Goal: Task Accomplishment & Management: Manage account settings

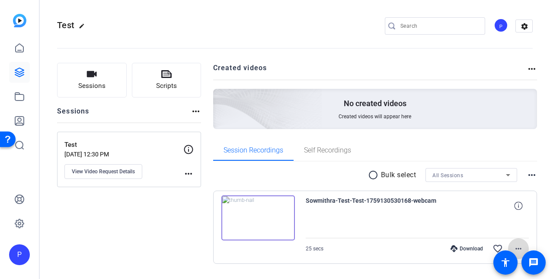
click at [518, 248] on mat-icon "more_horiz" at bounding box center [518, 248] width 10 height 10
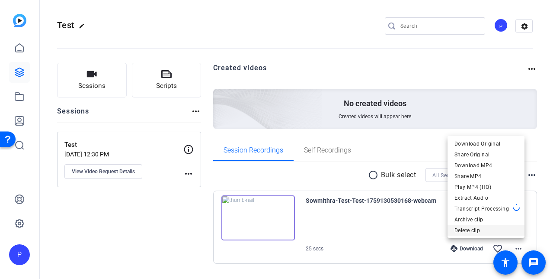
click at [465, 229] on span "Delete clip" at bounding box center [486, 230] width 63 height 10
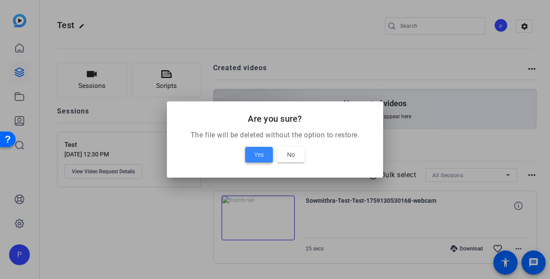
click at [260, 157] on span "Yes" at bounding box center [259, 154] width 10 height 10
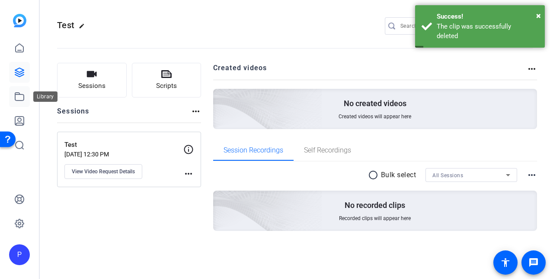
click at [21, 95] on icon at bounding box center [19, 96] width 10 height 10
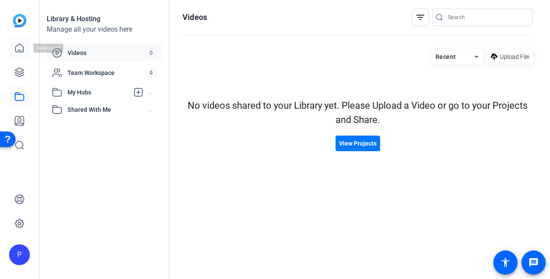
click at [19, 49] on icon at bounding box center [19, 48] width 10 height 10
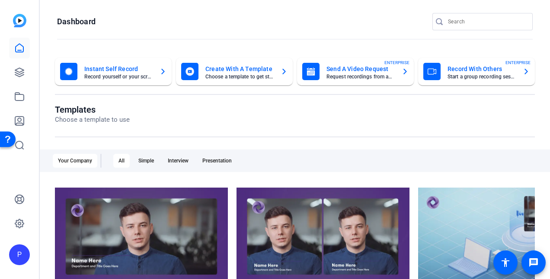
click at [404, 73] on icon "button" at bounding box center [405, 72] width 3 height 6
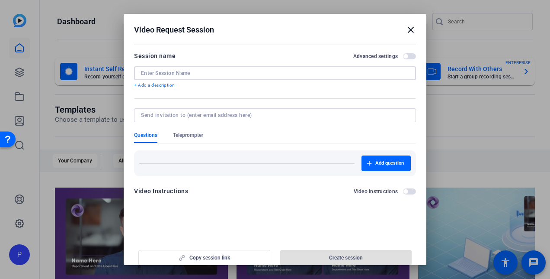
click at [184, 74] on input at bounding box center [275, 73] width 268 height 7
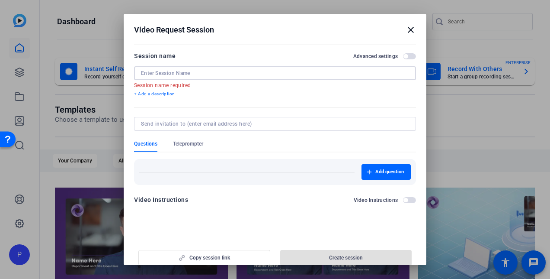
click at [165, 72] on input at bounding box center [275, 73] width 268 height 7
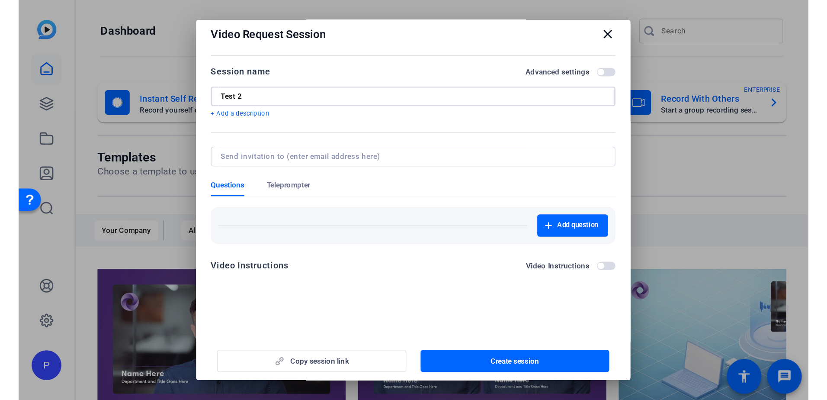
scroll to position [9, 0]
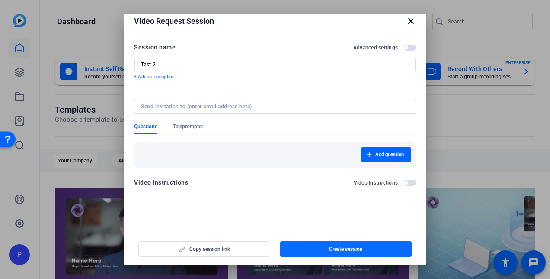
type input "Test 2"
click at [322, 246] on span "button" at bounding box center [346, 248] width 132 height 21
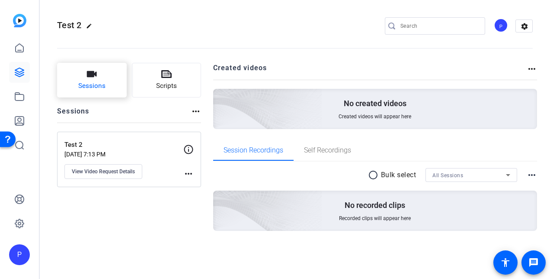
click at [88, 83] on span "Sessions" at bounding box center [91, 86] width 27 height 10
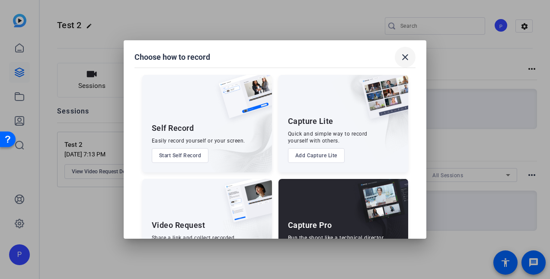
click at [404, 58] on mat-icon "close" at bounding box center [405, 57] width 10 height 10
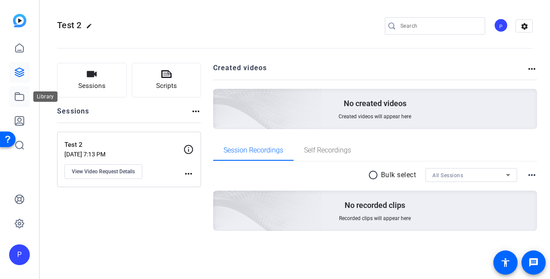
click at [19, 97] on icon at bounding box center [19, 96] width 10 height 10
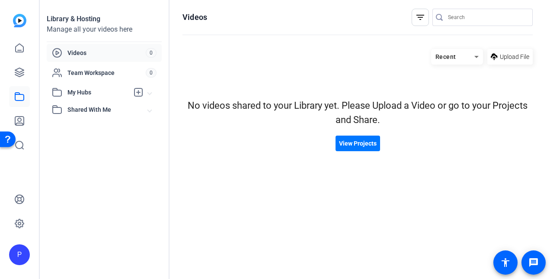
click at [82, 52] on span "Videos" at bounding box center [106, 52] width 78 height 9
click at [83, 70] on span "Team Workspace" at bounding box center [106, 72] width 78 height 9
click at [81, 88] on span "My Hubs" at bounding box center [97, 92] width 61 height 9
click at [82, 125] on span "Shared With Me" at bounding box center [107, 128] width 80 height 9
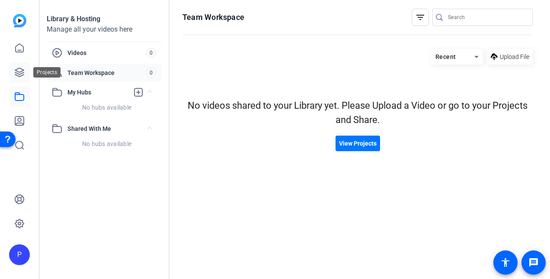
click at [16, 71] on icon at bounding box center [19, 72] width 9 height 9
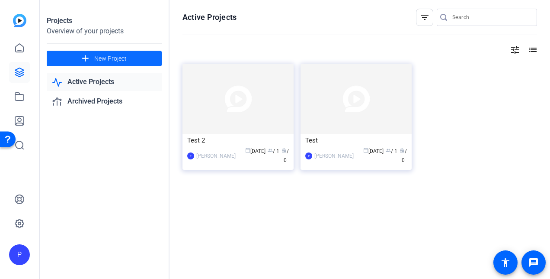
click at [87, 57] on mat-icon "add" at bounding box center [85, 58] width 11 height 11
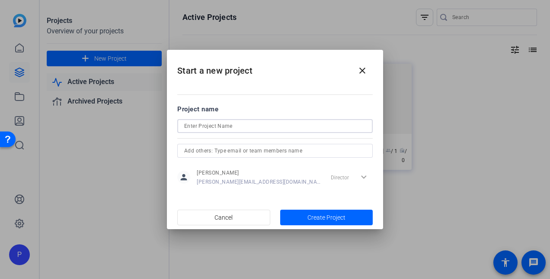
click at [257, 128] on input at bounding box center [275, 126] width 182 height 10
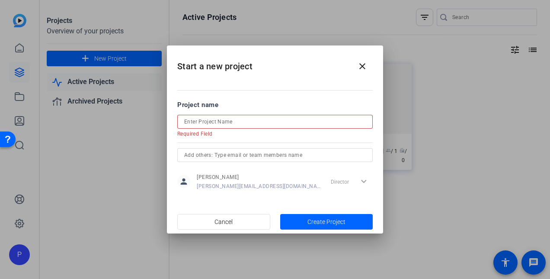
click at [209, 125] on input at bounding box center [275, 121] width 182 height 10
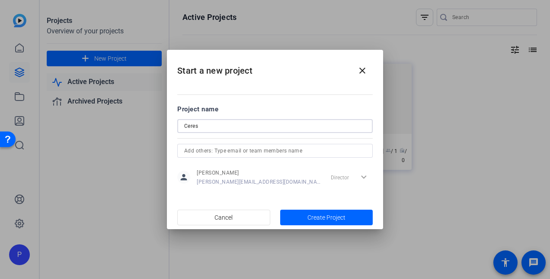
type input "Ceres"
click at [213, 150] on input "text" at bounding box center [275, 150] width 182 height 10
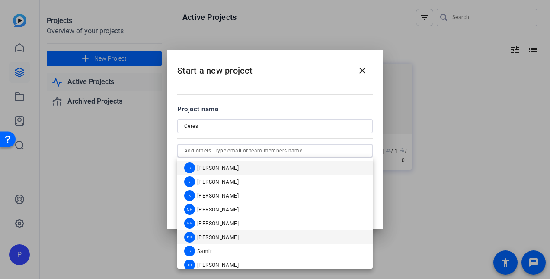
click at [216, 237] on span "[PERSON_NAME]" at bounding box center [218, 237] width 42 height 7
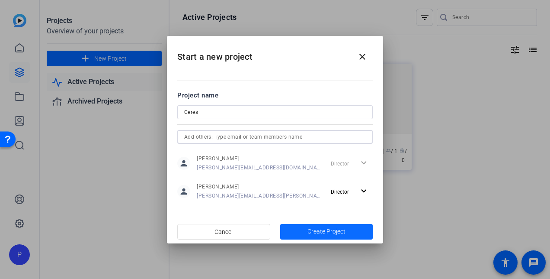
click at [317, 230] on span "Create Project" at bounding box center [327, 231] width 38 height 9
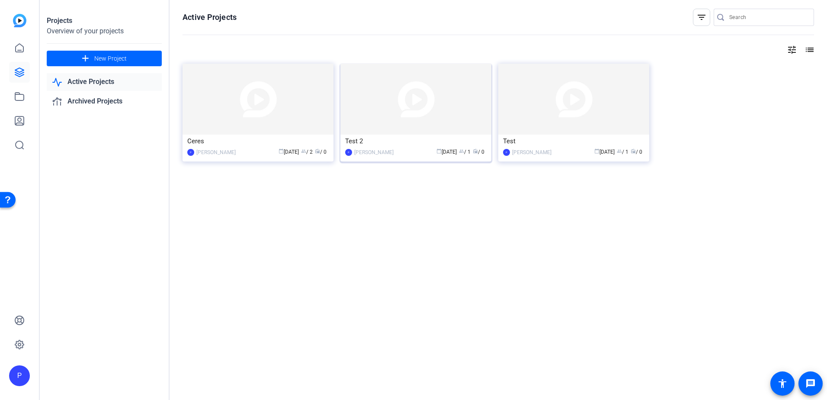
click at [475, 84] on img at bounding box center [415, 99] width 151 height 71
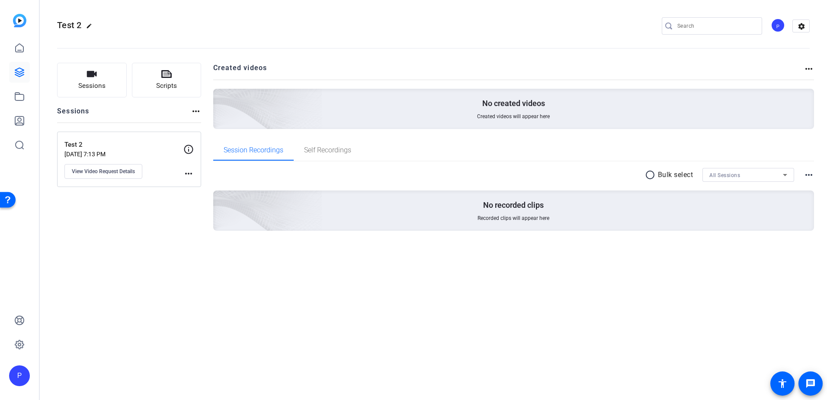
click at [91, 148] on p "Test 2" at bounding box center [123, 145] width 119 height 10
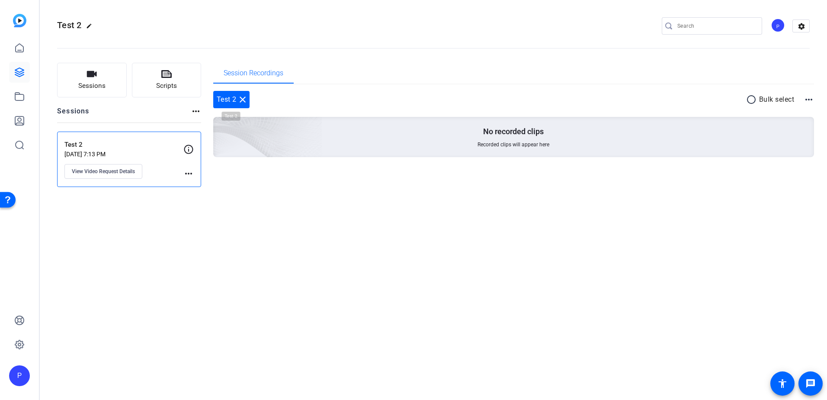
click at [242, 98] on mat-icon "close" at bounding box center [242, 99] width 10 height 10
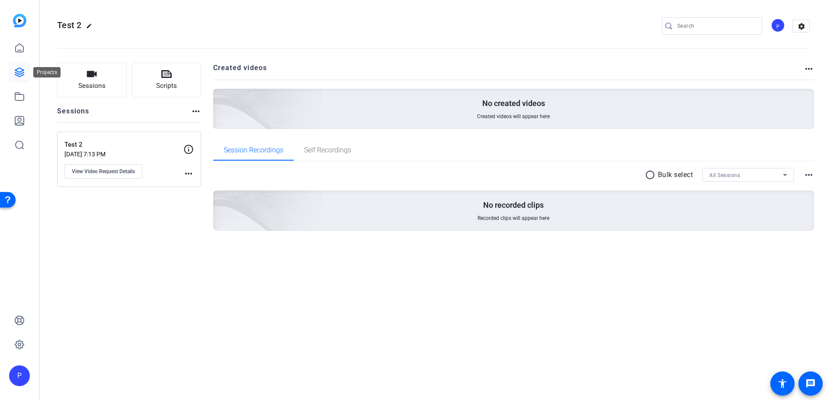
click at [19, 71] on icon at bounding box center [19, 72] width 9 height 9
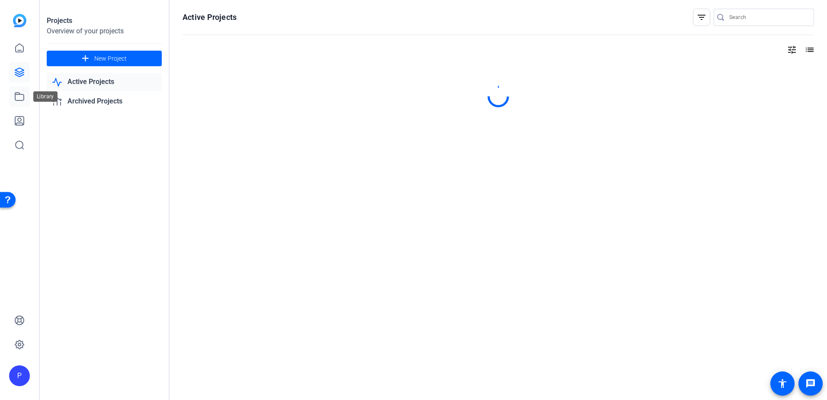
click at [18, 99] on icon at bounding box center [19, 96] width 10 height 10
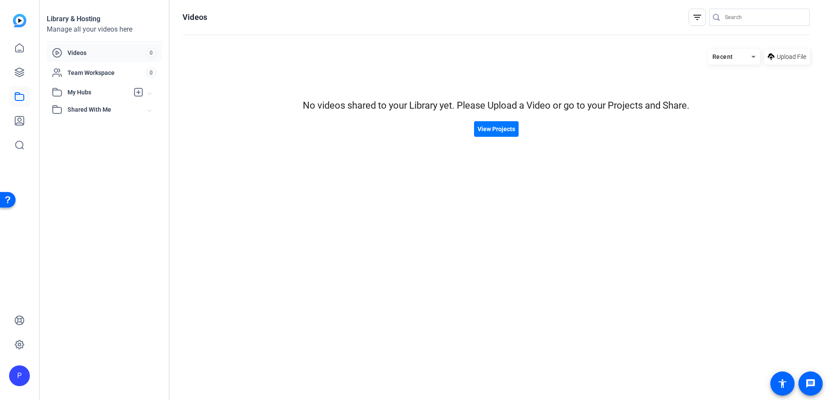
click at [80, 91] on span "My Hubs" at bounding box center [97, 92] width 61 height 9
click at [88, 69] on span "Team Workspace" at bounding box center [106, 72] width 78 height 9
click at [89, 125] on span "Shared With Me" at bounding box center [107, 128] width 80 height 9
click at [485, 130] on span "View Projects" at bounding box center [497, 129] width 38 height 9
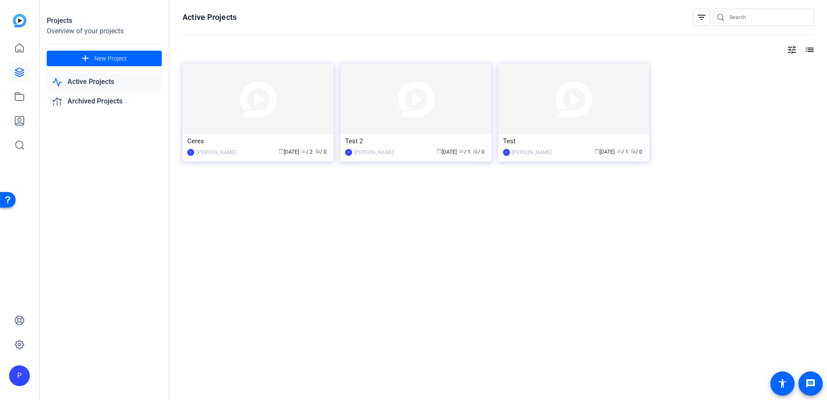
drag, startPoint x: 298, startPoint y: 93, endPoint x: 258, endPoint y: 184, distance: 99.4
click at [258, 184] on div at bounding box center [499, 190] width 632 height 17
click at [546, 130] on img at bounding box center [573, 99] width 151 height 71
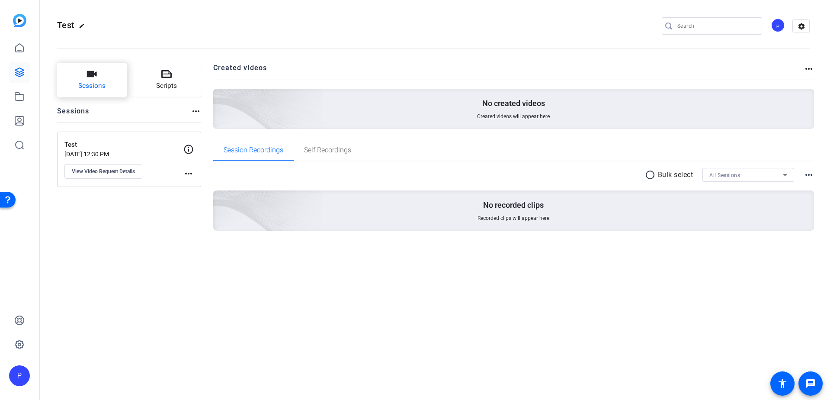
click at [108, 88] on button "Sessions" at bounding box center [92, 80] width 70 height 35
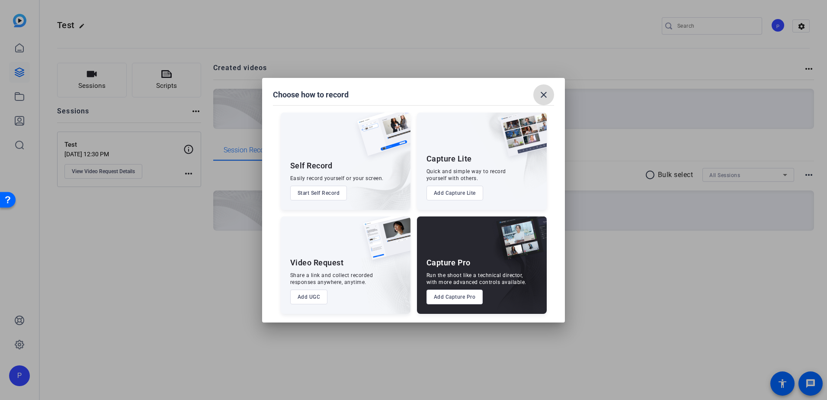
click at [538, 95] on span at bounding box center [543, 94] width 21 height 21
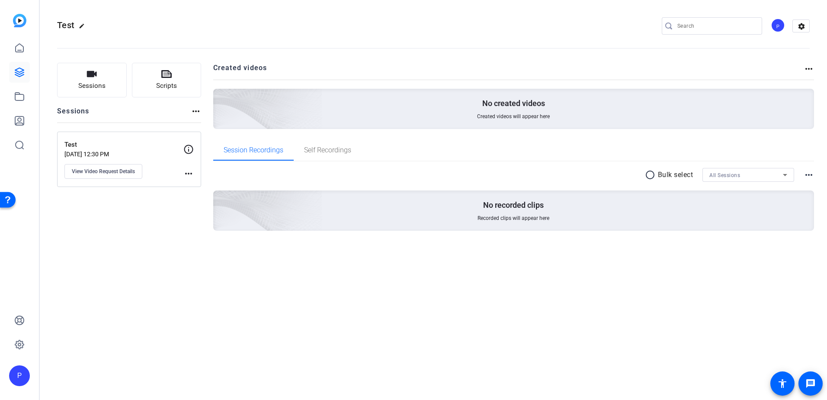
click at [136, 151] on p "[DATE] 12:30 PM" at bounding box center [123, 154] width 119 height 7
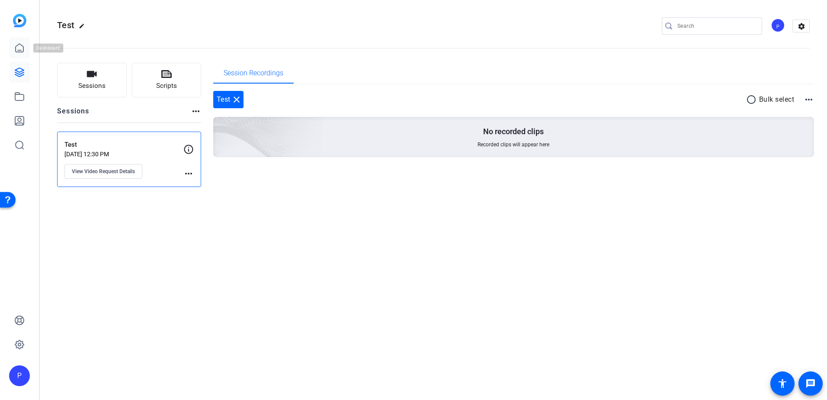
click at [19, 45] on icon at bounding box center [19, 48] width 10 height 10
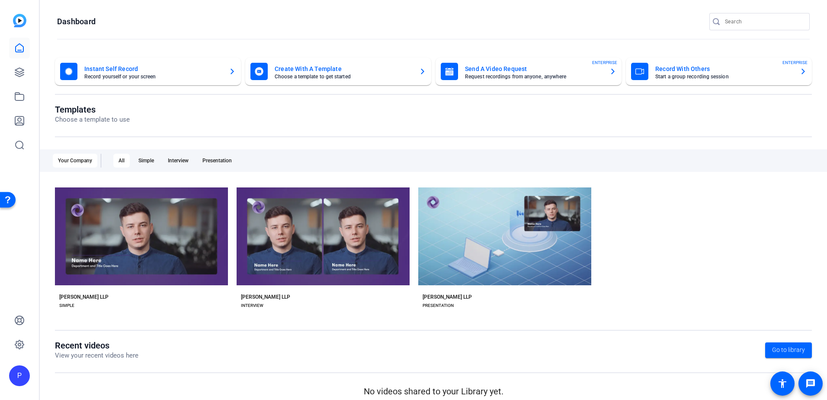
click at [550, 72] on icon "button" at bounding box center [613, 71] width 7 height 10
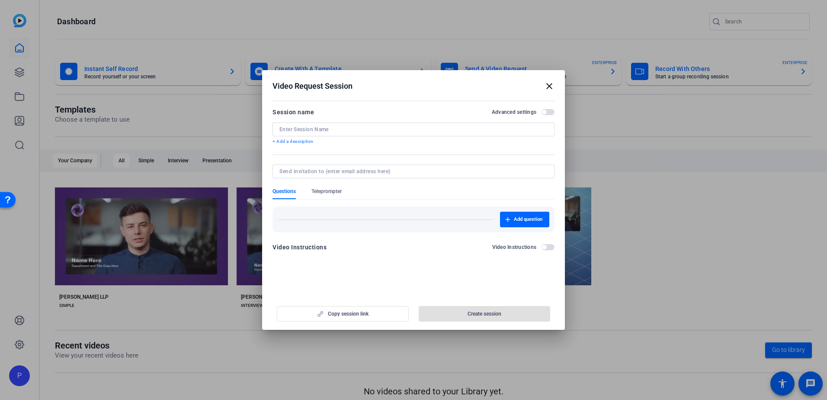
click at [314, 130] on input at bounding box center [413, 129] width 268 height 7
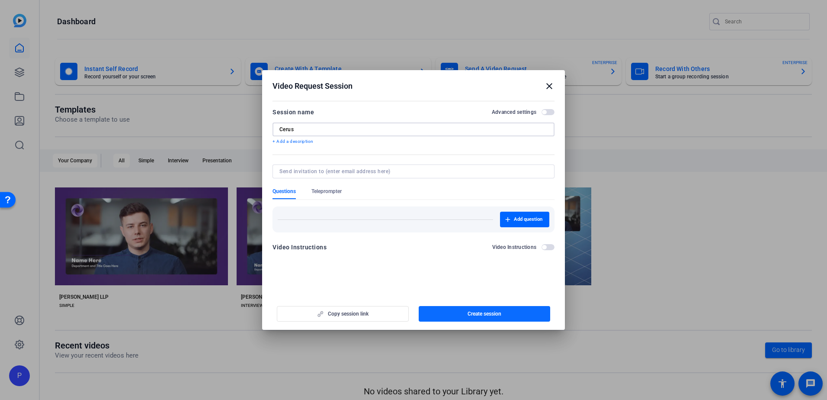
type input "Cerus"
click at [455, 278] on span "button" at bounding box center [485, 313] width 132 height 21
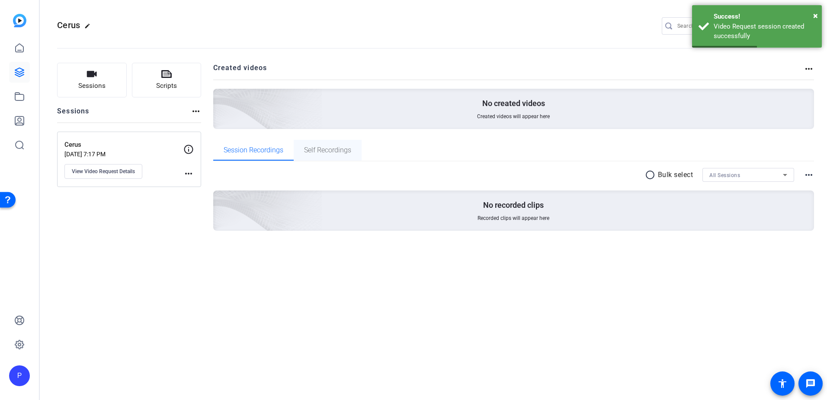
click at [332, 145] on span "Self Recordings" at bounding box center [327, 150] width 47 height 21
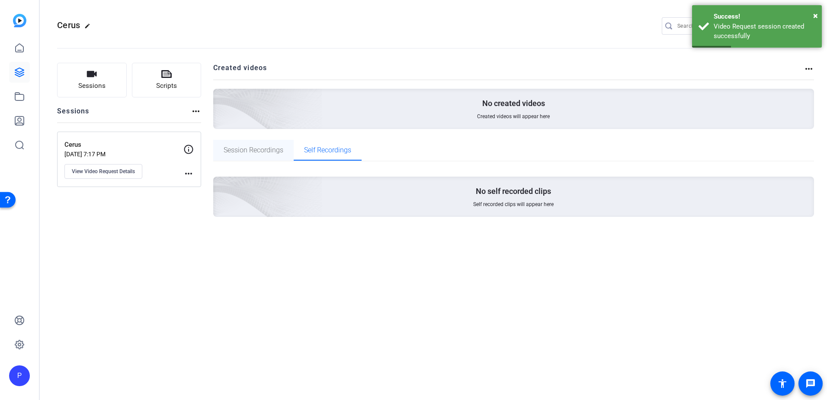
click at [268, 151] on span "Session Recordings" at bounding box center [254, 150] width 60 height 7
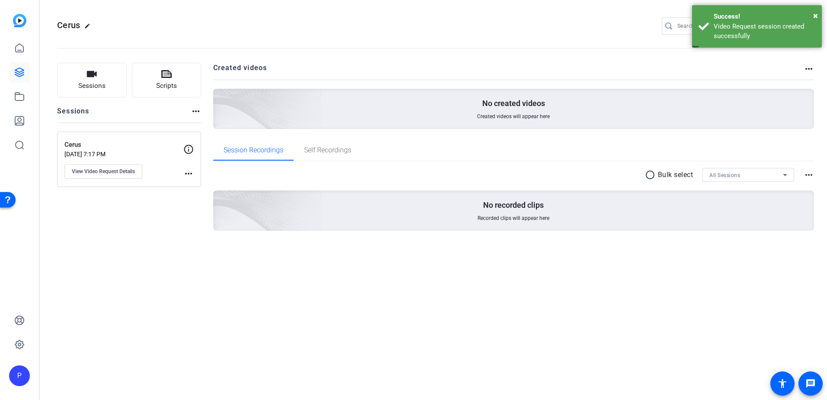
click at [337, 206] on div "No recorded clips Recorded clips will appear here" at bounding box center [513, 210] width 601 height 40
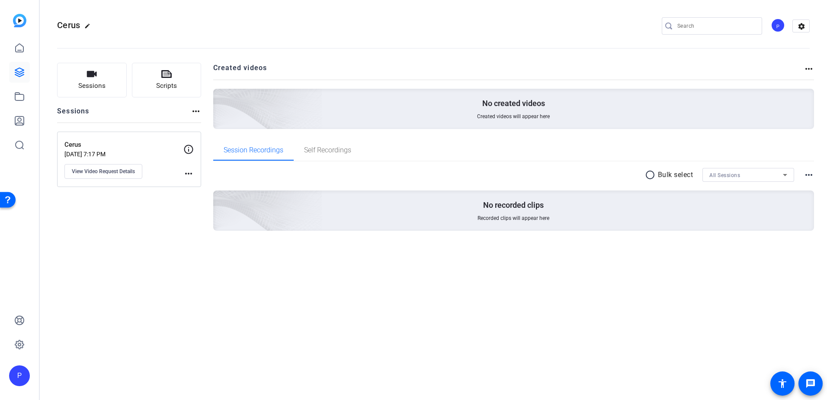
click at [550, 71] on mat-icon "more_horiz" at bounding box center [809, 69] width 10 height 10
click at [550, 71] on div at bounding box center [413, 200] width 827 height 400
click at [550, 175] on mat-icon "more_horiz" at bounding box center [809, 175] width 10 height 10
click at [550, 175] on div at bounding box center [413, 200] width 827 height 400
click at [189, 175] on mat-icon "more_horiz" at bounding box center [188, 173] width 10 height 10
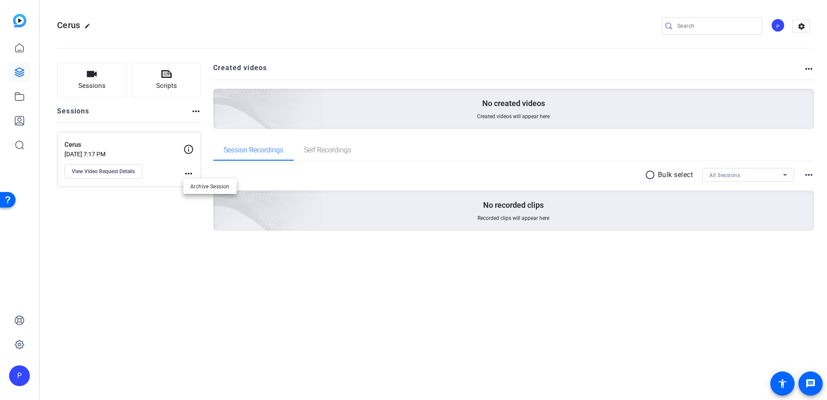
click at [203, 236] on div at bounding box center [413, 200] width 827 height 400
click at [267, 107] on img at bounding box center [219, 97] width 206 height 188
click at [17, 54] on link at bounding box center [19, 48] width 21 height 21
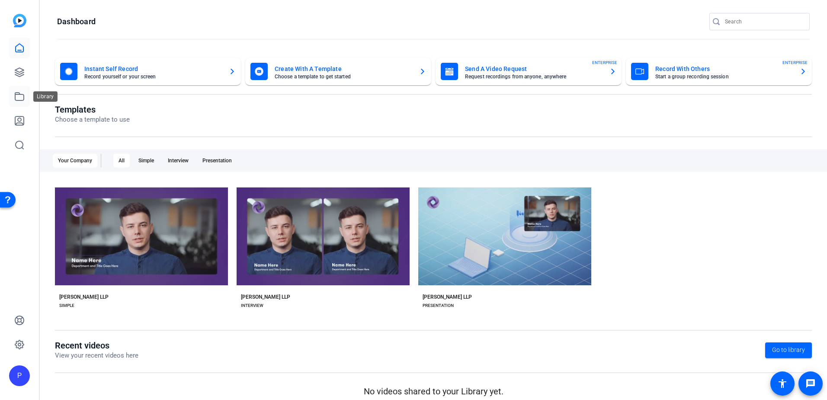
click at [23, 96] on icon at bounding box center [19, 97] width 9 height 8
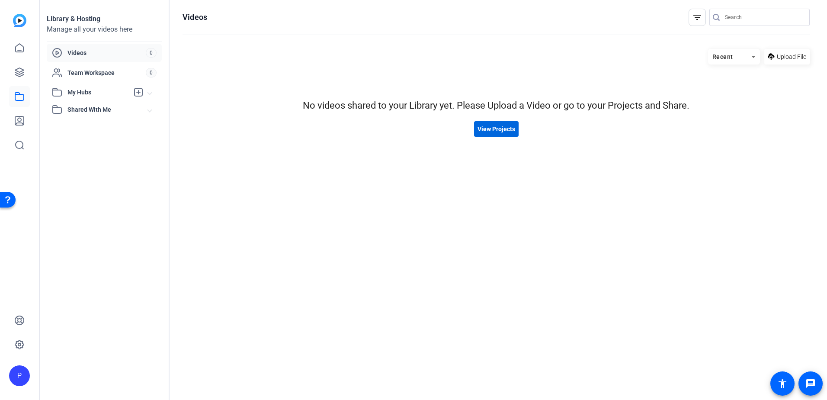
click at [494, 126] on span "View Projects" at bounding box center [497, 129] width 38 height 9
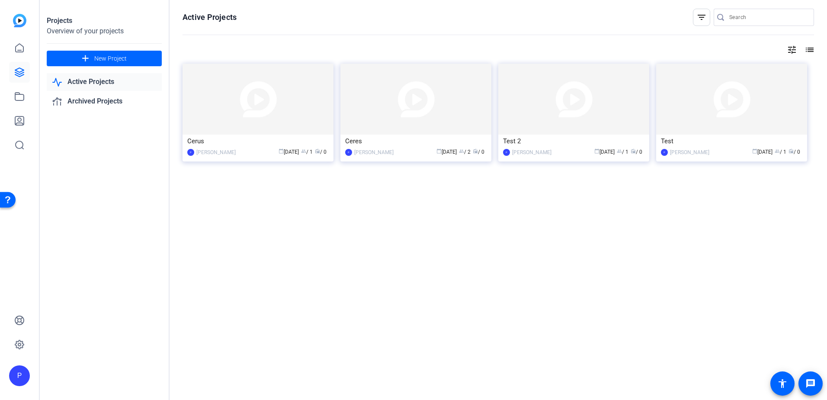
drag, startPoint x: 295, startPoint y: 150, endPoint x: 249, endPoint y: 156, distance: 45.8
click at [249, 156] on div "calendar_today [DATE] group / 1 radio / 0" at bounding box center [284, 152] width 89 height 9
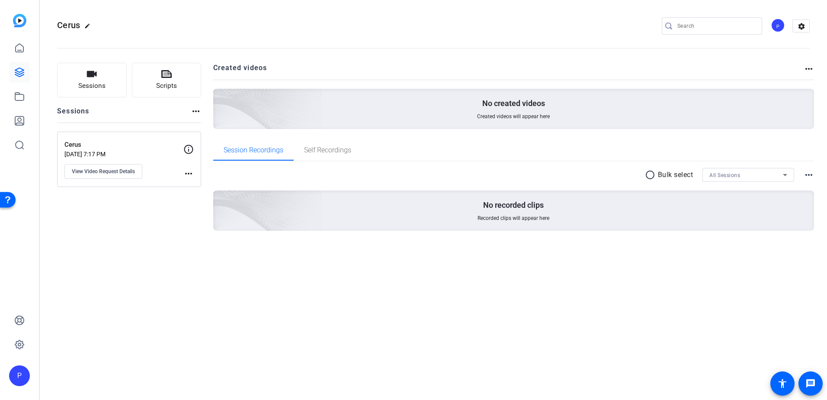
click at [517, 119] on span "Created videos will appear here" at bounding box center [513, 116] width 73 height 7
click at [313, 150] on span "Self Recordings" at bounding box center [327, 150] width 47 height 7
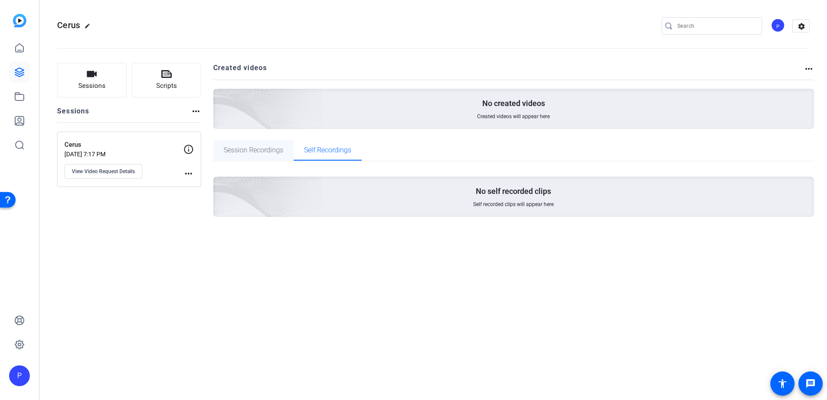
click at [254, 149] on span "Session Recordings" at bounding box center [254, 150] width 60 height 7
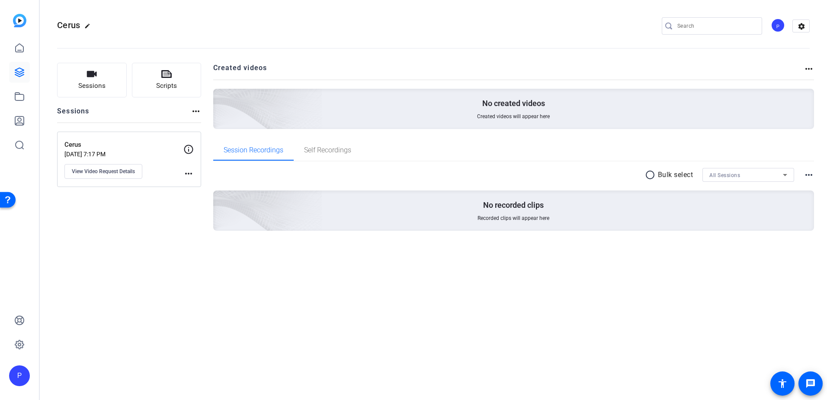
click at [190, 173] on mat-icon "more_horiz" at bounding box center [188, 173] width 10 height 10
click at [190, 173] on div at bounding box center [413, 200] width 827 height 400
click at [194, 113] on mat-icon "more_horiz" at bounding box center [196, 111] width 10 height 10
click at [112, 86] on div at bounding box center [413, 200] width 827 height 400
click at [80, 84] on span "Sessions" at bounding box center [91, 86] width 27 height 10
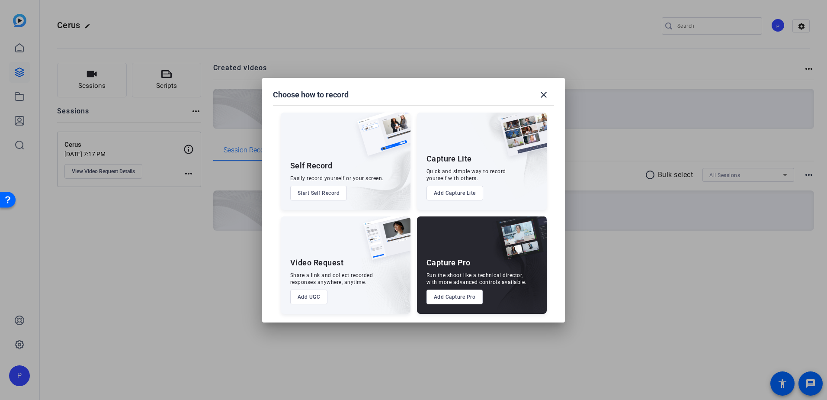
click at [308, 278] on button "Add UGC" at bounding box center [309, 296] width 38 height 15
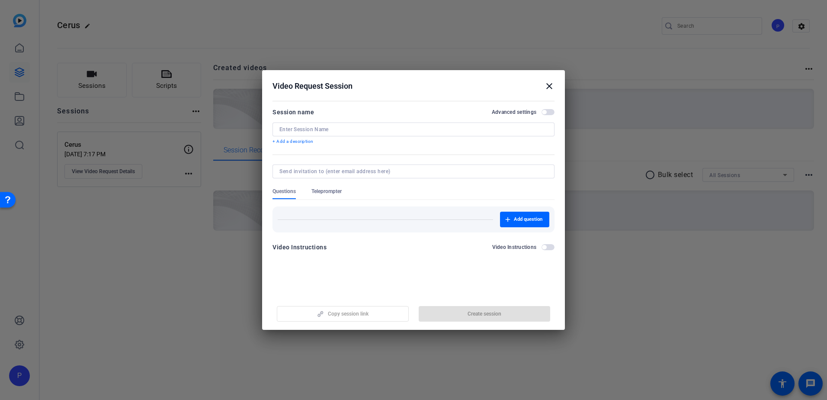
click at [323, 130] on input at bounding box center [413, 129] width 268 height 7
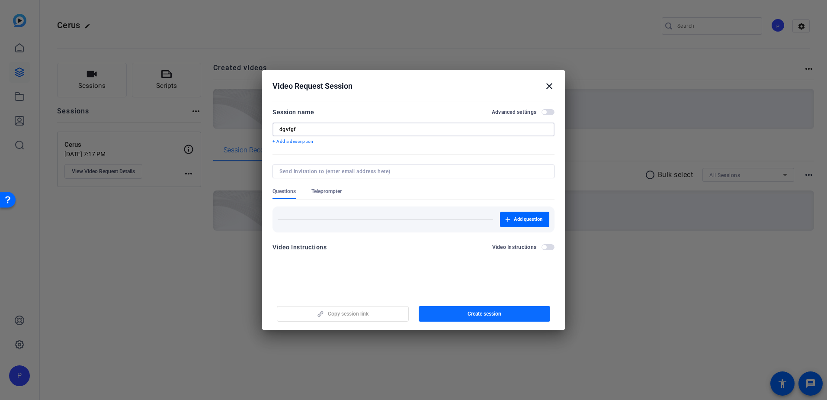
type input "dgvfgf"
click at [495, 278] on span "button" at bounding box center [485, 313] width 132 height 21
click at [550, 87] on mat-icon "close" at bounding box center [549, 86] width 10 height 10
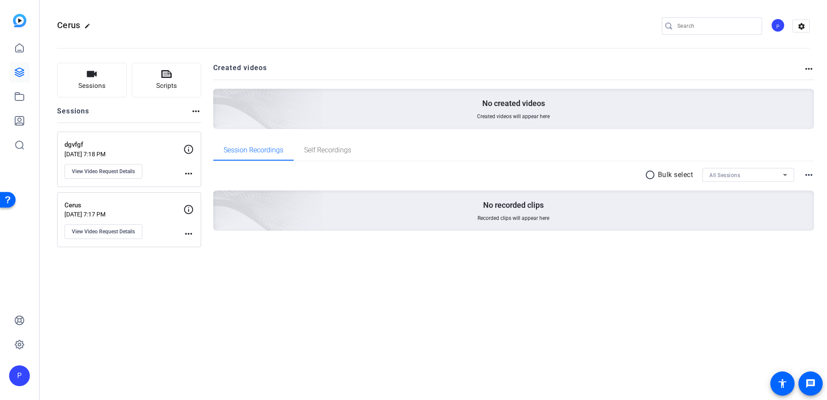
click at [189, 171] on mat-icon "more_horiz" at bounding box center [188, 173] width 10 height 10
click at [196, 187] on span "Archive Session" at bounding box center [209, 186] width 39 height 10
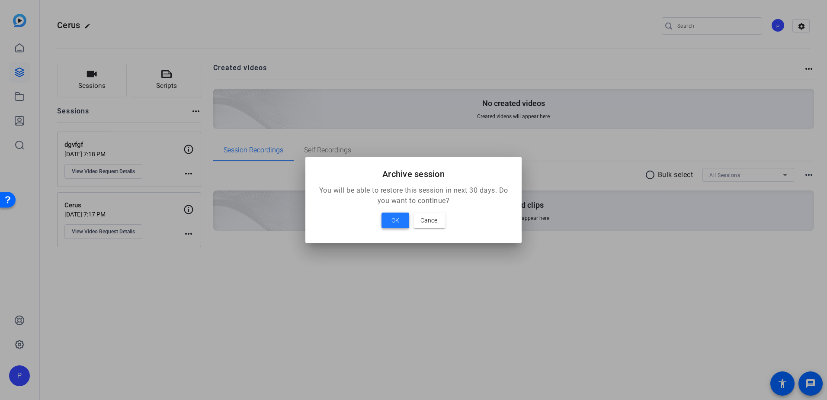
click at [400, 223] on span at bounding box center [396, 220] width 28 height 21
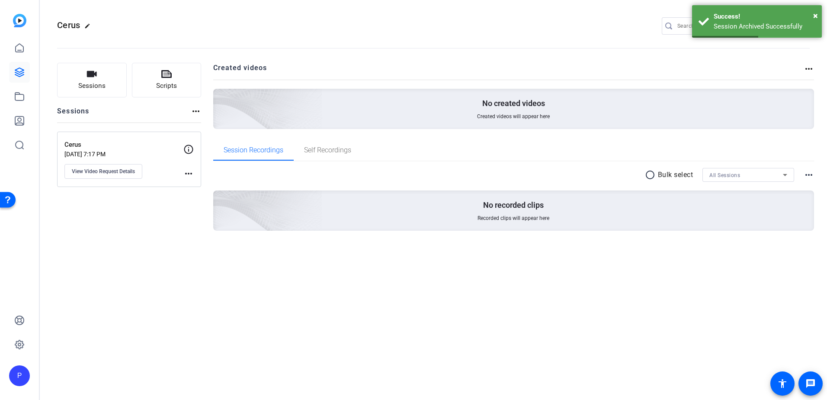
click at [161, 166] on div "Cerus [DATE] 7:17 PM View Video Request Details" at bounding box center [123, 159] width 119 height 39
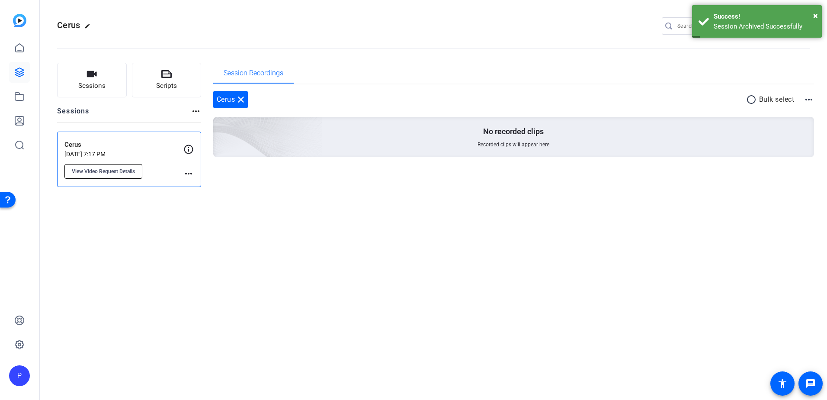
click at [126, 172] on span "View Video Request Details" at bounding box center [103, 171] width 63 height 7
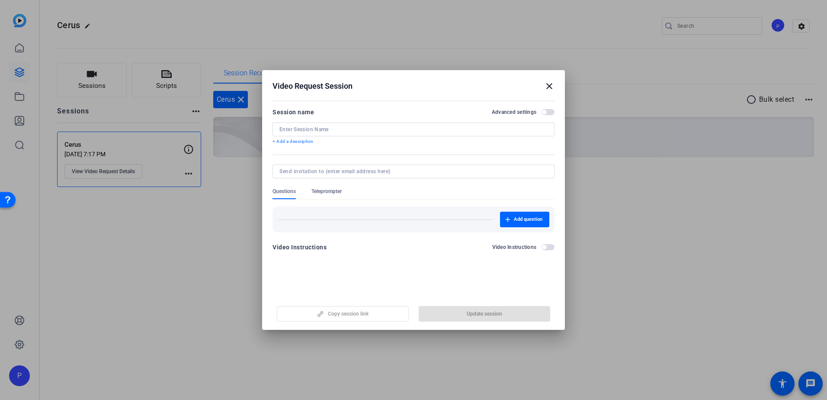
type input "Cerus"
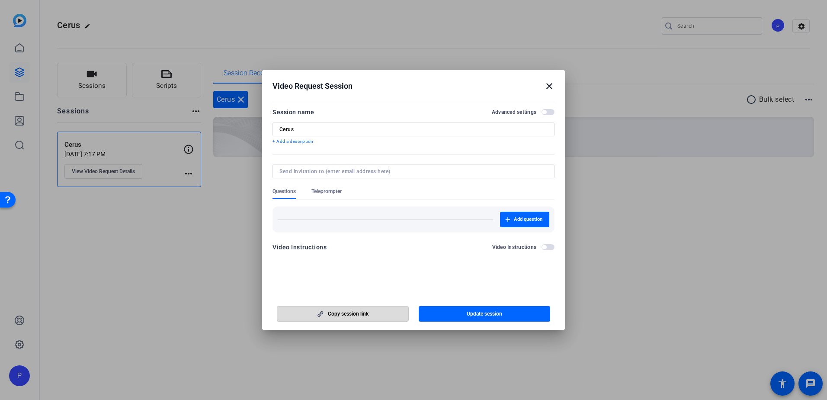
click at [346, 278] on span "Copy session link" at bounding box center [348, 313] width 41 height 7
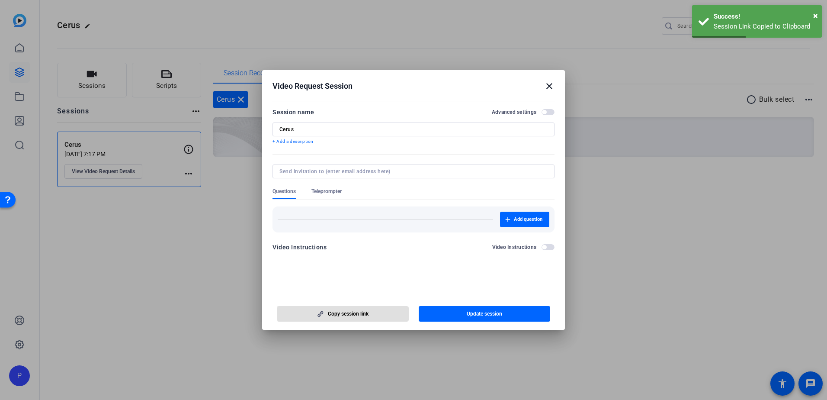
click at [550, 87] on mat-icon "close" at bounding box center [549, 86] width 10 height 10
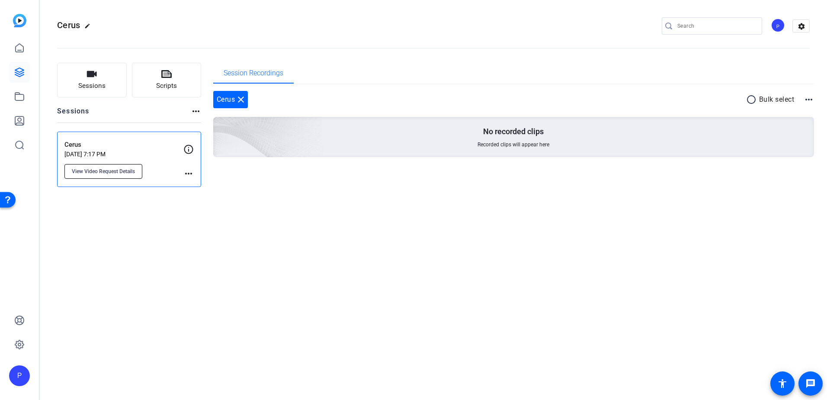
click at [119, 171] on span "View Video Request Details" at bounding box center [103, 171] width 63 height 7
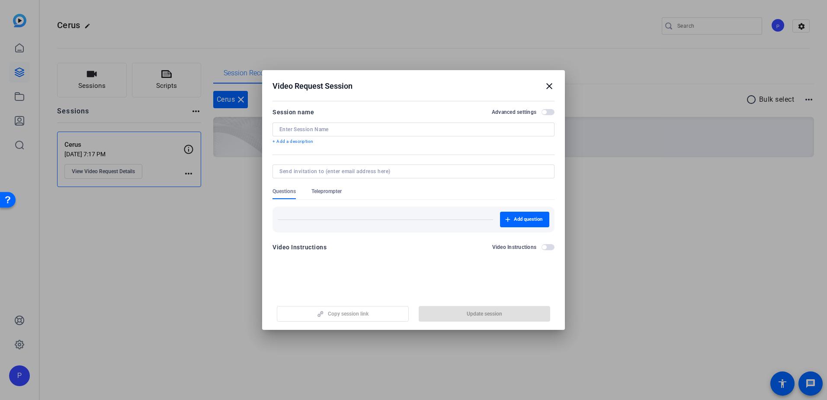
type input "Cerus"
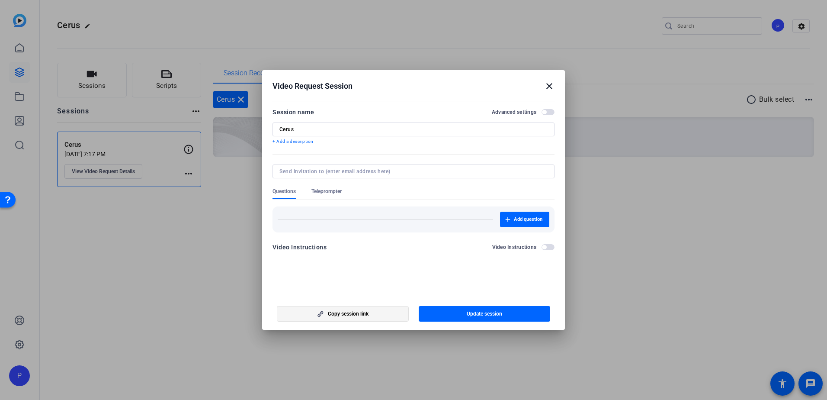
click at [348, 278] on span "Copy session link" at bounding box center [348, 313] width 41 height 7
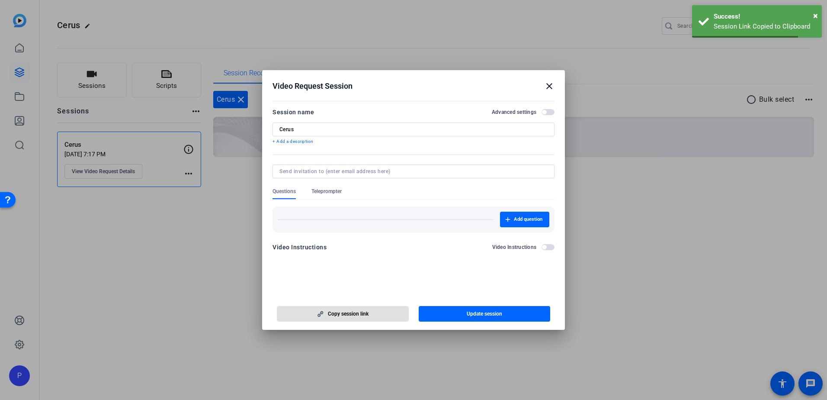
click at [549, 89] on mat-icon "close" at bounding box center [549, 86] width 10 height 10
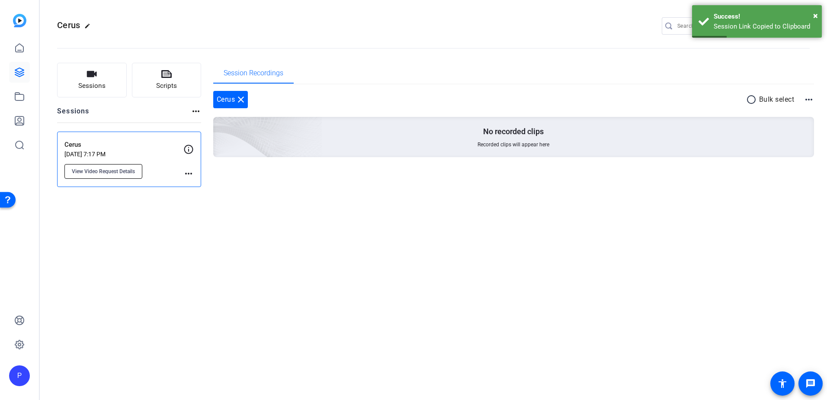
click at [117, 171] on span "View Video Request Details" at bounding box center [103, 171] width 63 height 7
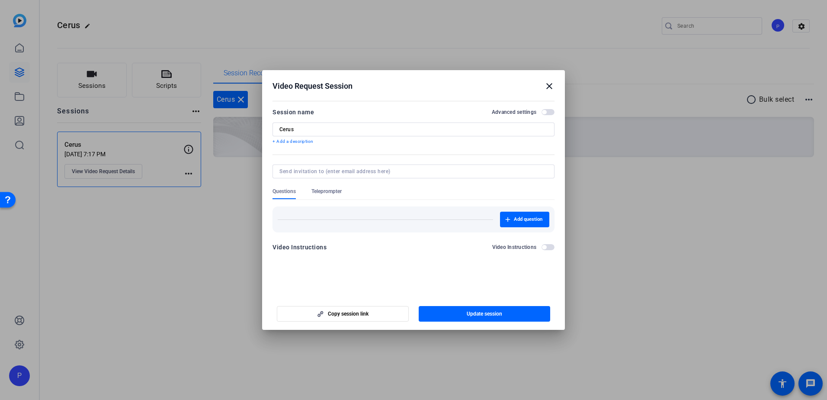
click at [280, 129] on input "Cerus" at bounding box center [413, 129] width 268 height 7
type input "Project - Cerus"
click at [352, 278] on openreel-new-create-edit-ugc-session "Video Request Session close Session name Advanced settings Project - Cerus + Ad…" at bounding box center [413, 200] width 303 height 260
click at [354, 278] on span "Copy session link" at bounding box center [348, 313] width 41 height 7
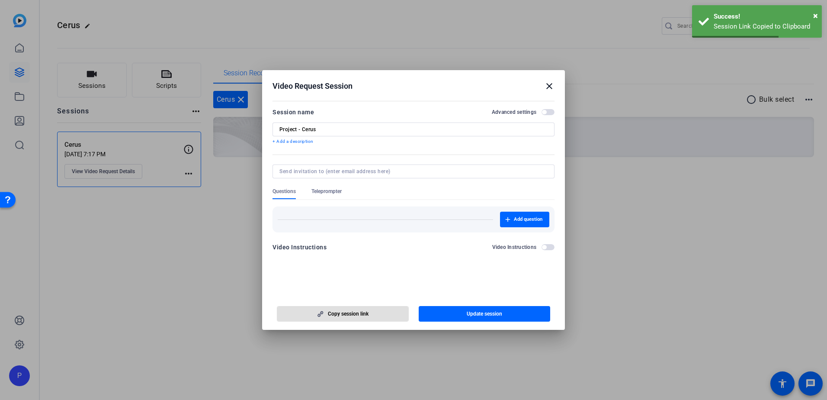
click at [550, 85] on mat-icon "close" at bounding box center [549, 86] width 10 height 10
